Goal: Information Seeking & Learning: Learn about a topic

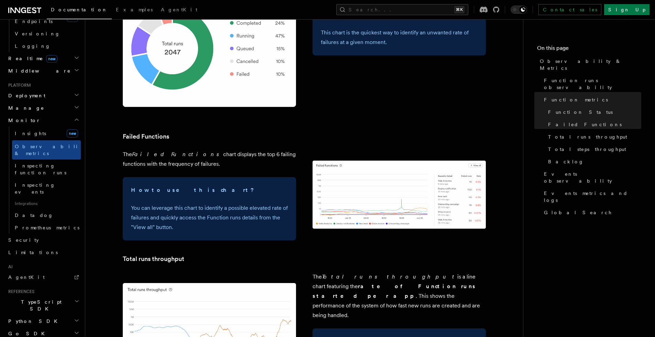
scroll to position [247, 0]
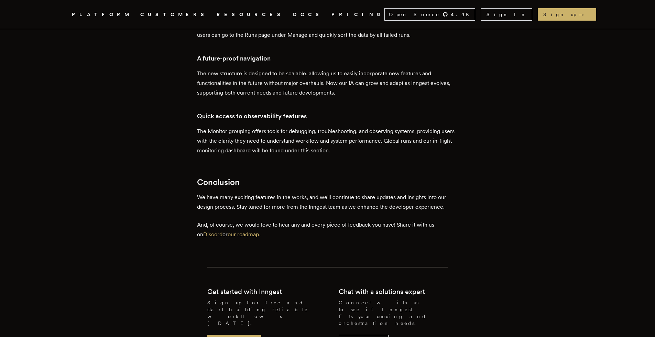
scroll to position [2713, 0]
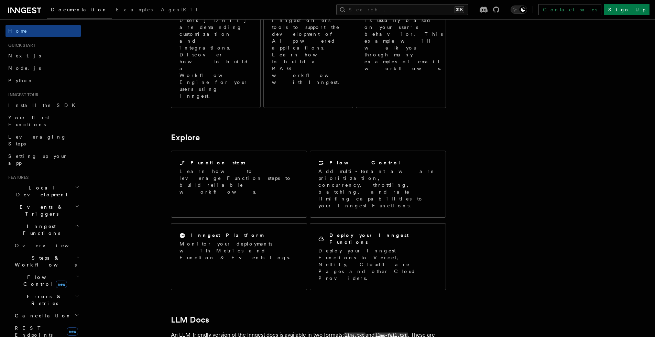
scroll to position [540, 0]
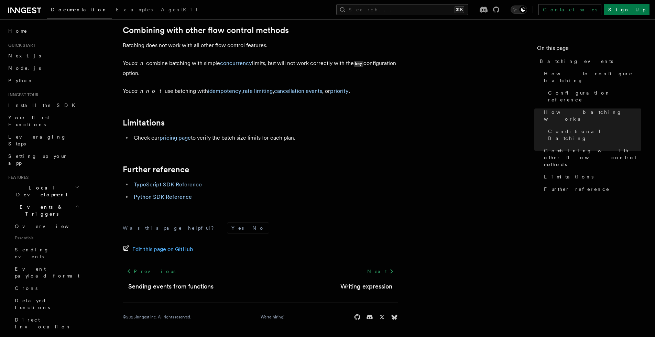
scroll to position [746, 0]
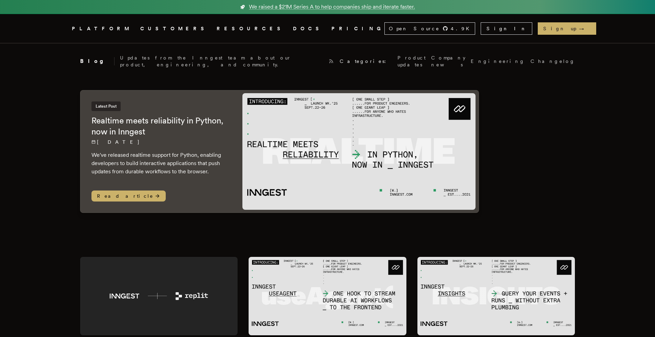
scroll to position [73, 0]
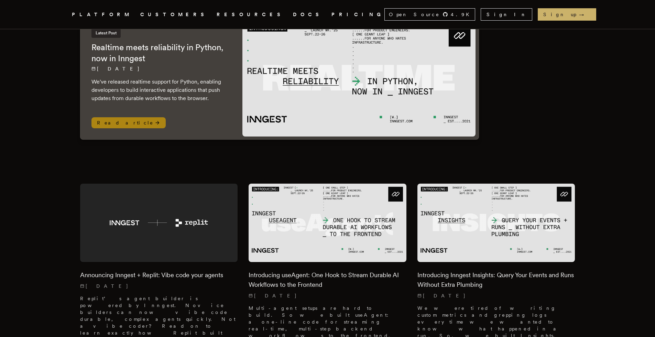
click at [347, 108] on img at bounding box center [358, 78] width 233 height 116
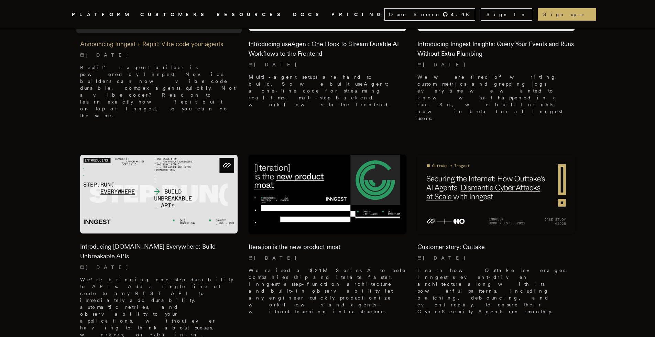
scroll to position [472, 0]
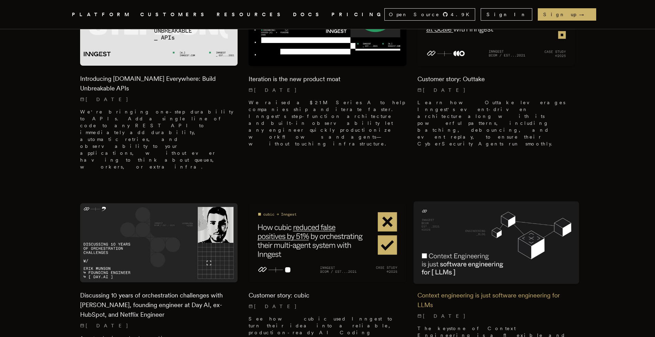
click at [458, 201] on img at bounding box center [496, 242] width 166 height 83
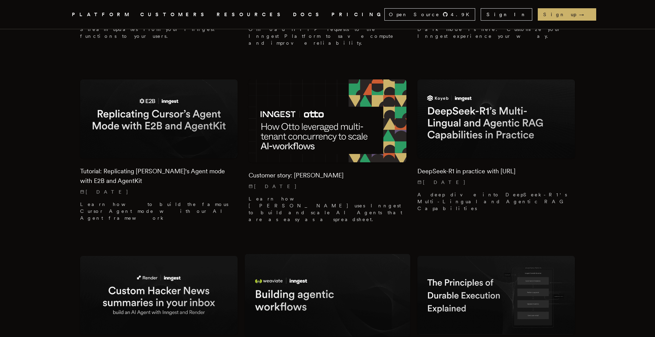
scroll to position [1786, 0]
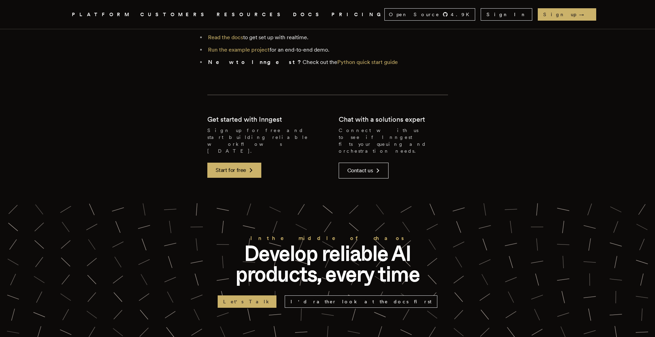
scroll to position [1298, 0]
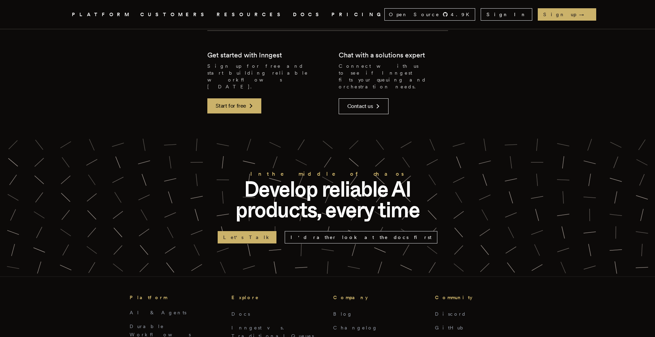
scroll to position [1411, 0]
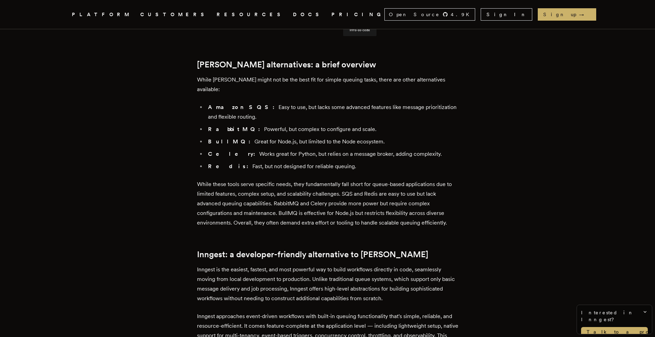
scroll to position [903, 0]
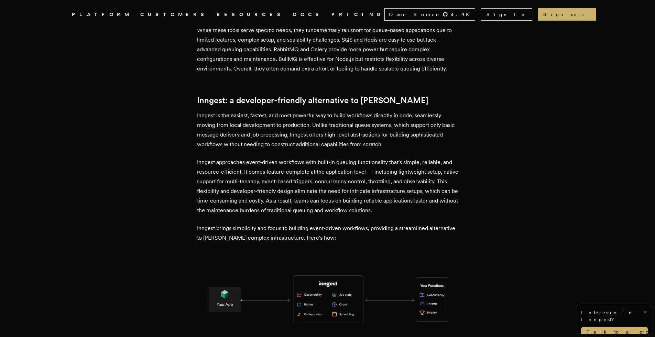
click at [331, 271] on img at bounding box center [327, 299] width 261 height 91
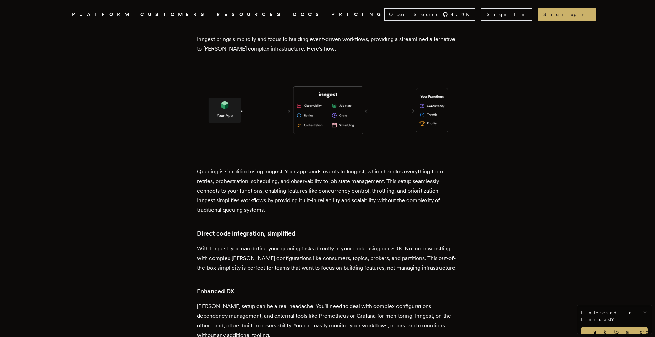
scroll to position [1083, 0]
